Goal: Information Seeking & Learning: Learn about a topic

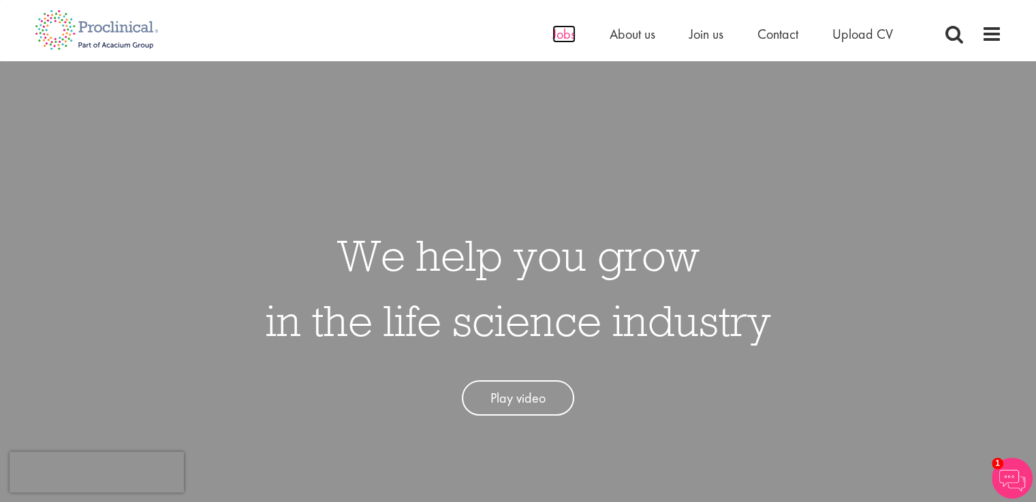
click at [560, 33] on span "Jobs" at bounding box center [563, 34] width 23 height 18
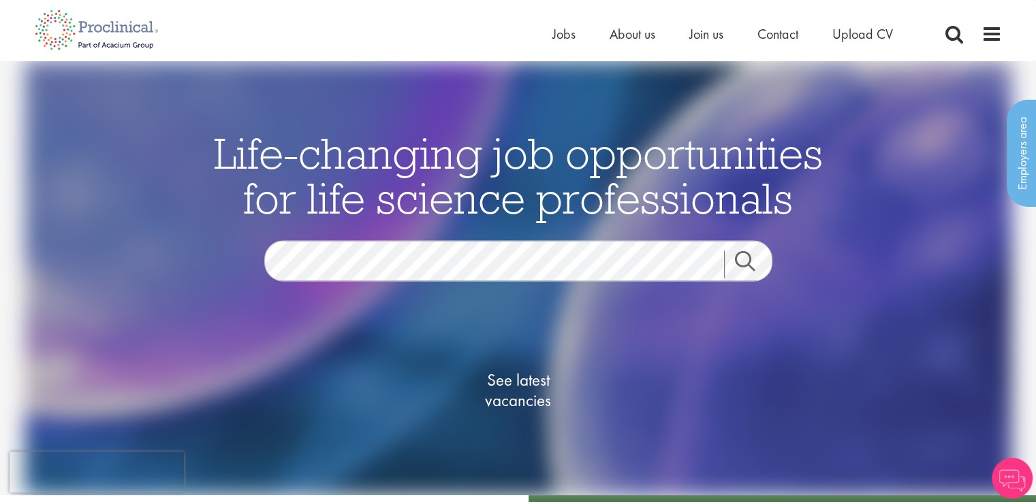
click at [741, 259] on link "Search" at bounding box center [753, 264] width 59 height 27
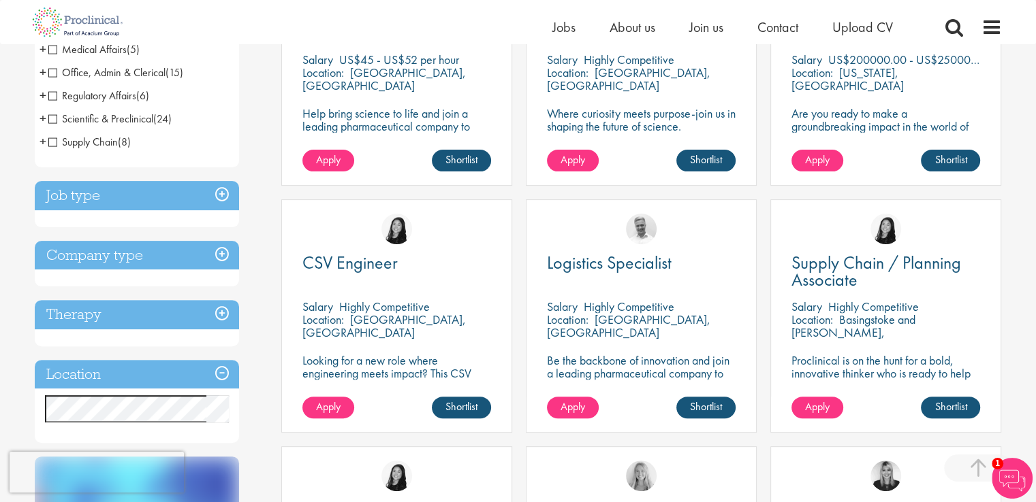
scroll to position [357, 0]
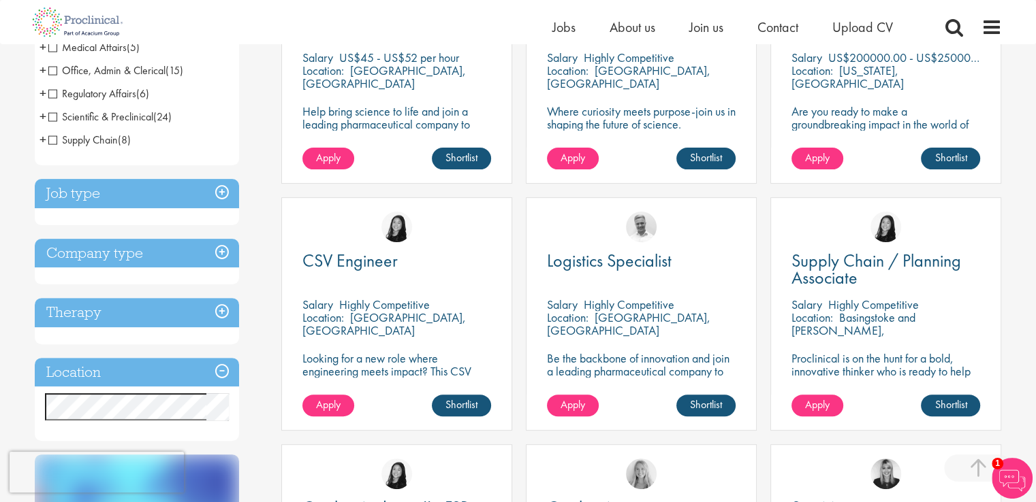
drag, startPoint x: 1037, startPoint y: 71, endPoint x: 1045, endPoint y: 167, distance: 96.3
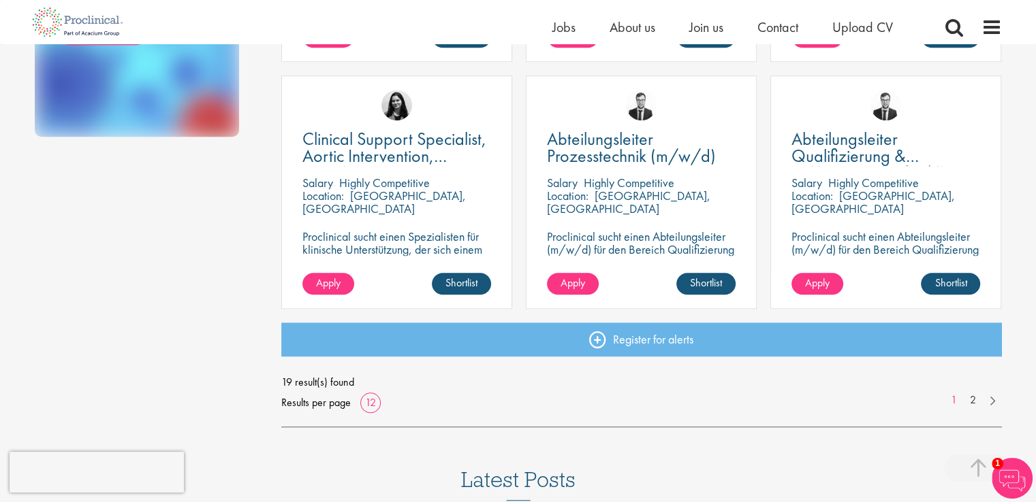
scroll to position [989, 0]
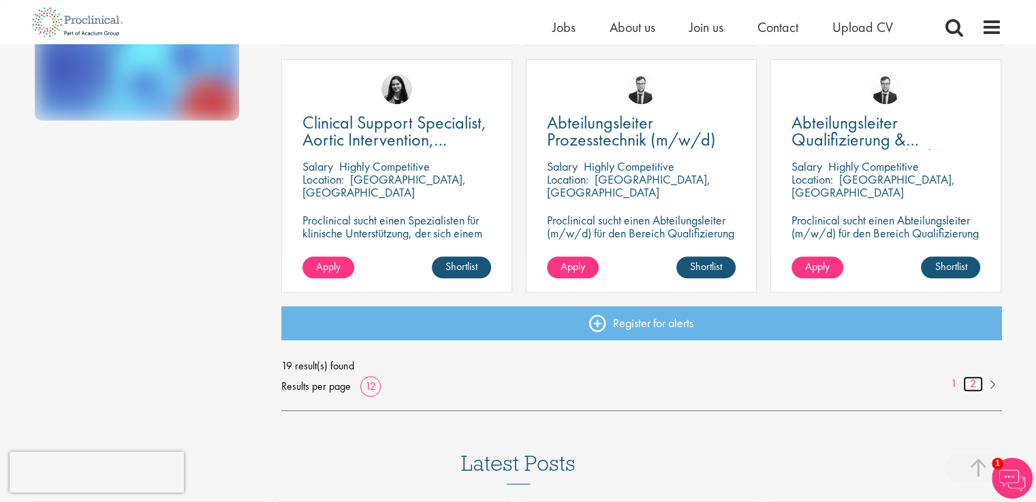
click at [972, 387] on link "2" at bounding box center [973, 385] width 20 height 16
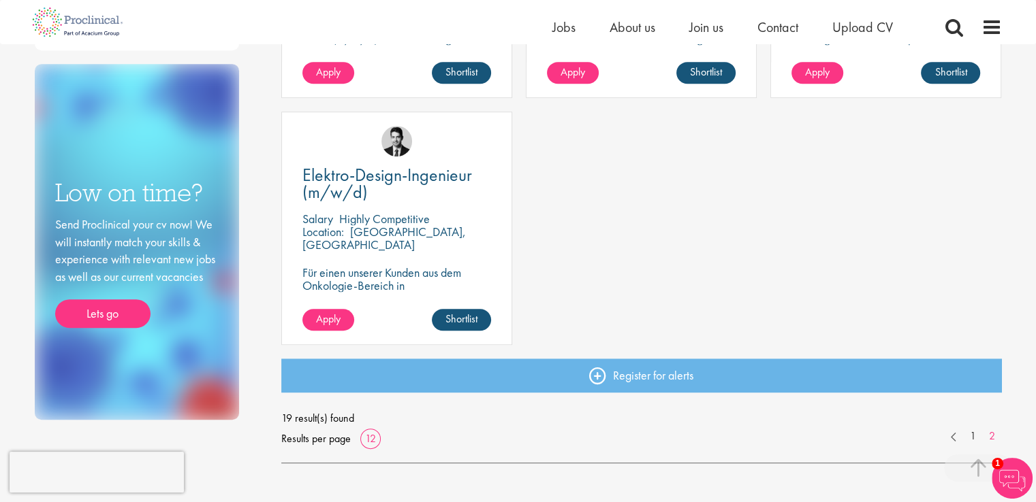
scroll to position [716, 0]
